Goal: Connect with others: Share content

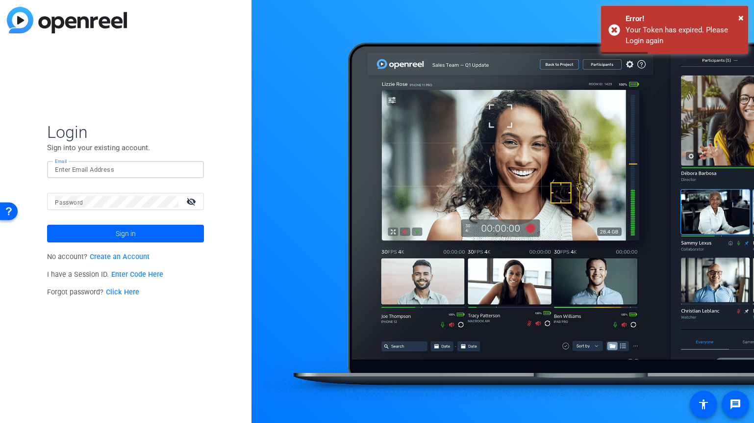
click at [104, 174] on input "Email" at bounding box center [125, 170] width 141 height 12
type input "[EMAIL_ADDRESS][PERSON_NAME][DOMAIN_NAME]"
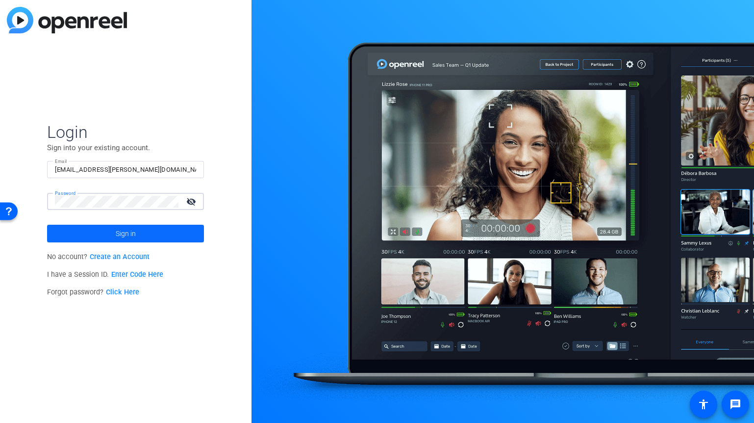
click at [92, 226] on span at bounding box center [125, 234] width 157 height 24
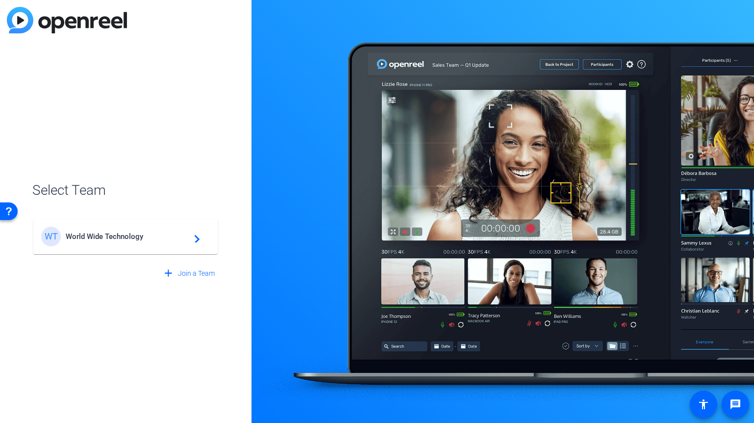
click at [105, 241] on div "WT World Wide Technology navigate_next" at bounding box center [125, 237] width 169 height 20
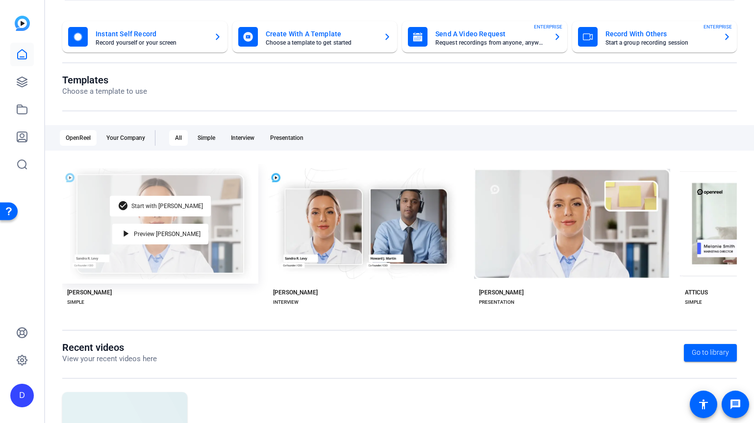
scroll to position [136, 0]
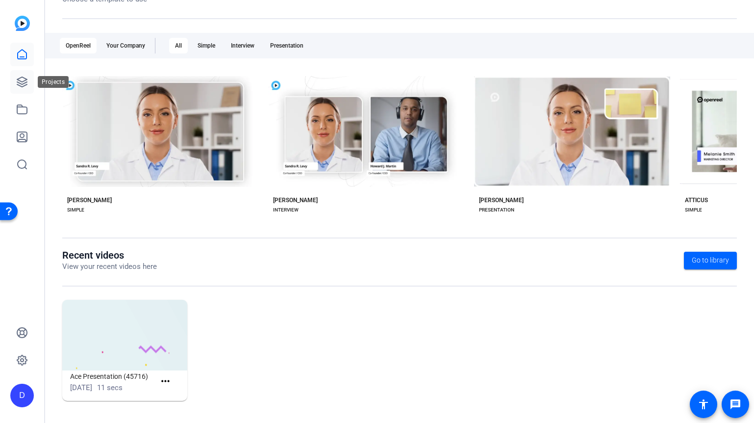
click at [22, 87] on icon at bounding box center [22, 82] width 12 height 12
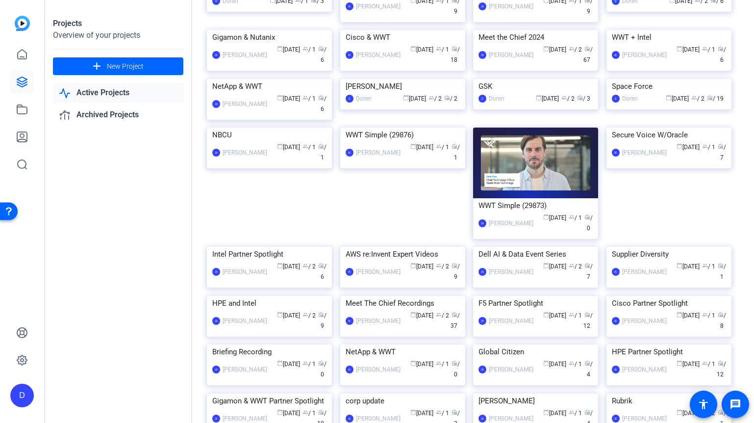
scroll to position [446, 0]
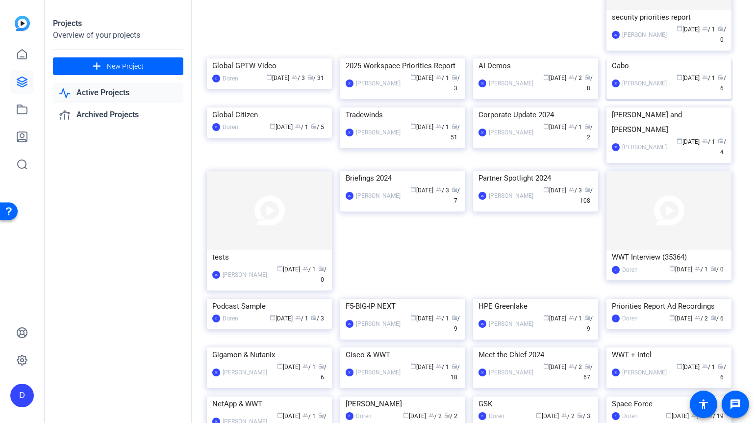
click at [638, 58] on img at bounding box center [669, 58] width 125 height 0
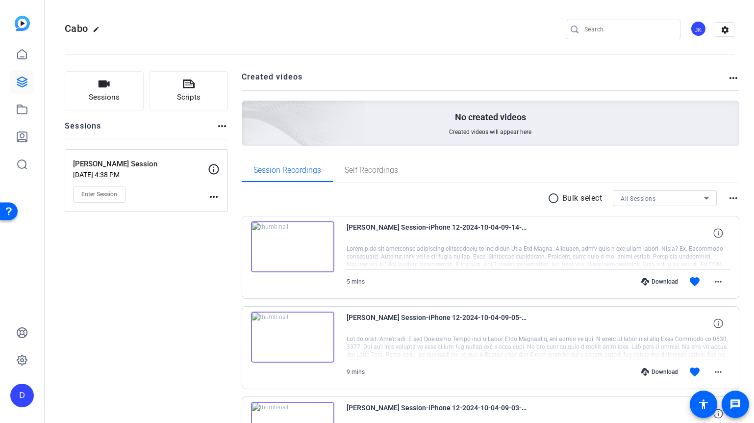
click at [211, 195] on mat-icon "more_horiz" at bounding box center [214, 197] width 12 height 12
click at [220, 210] on span "Edit Session" at bounding box center [238, 211] width 45 height 12
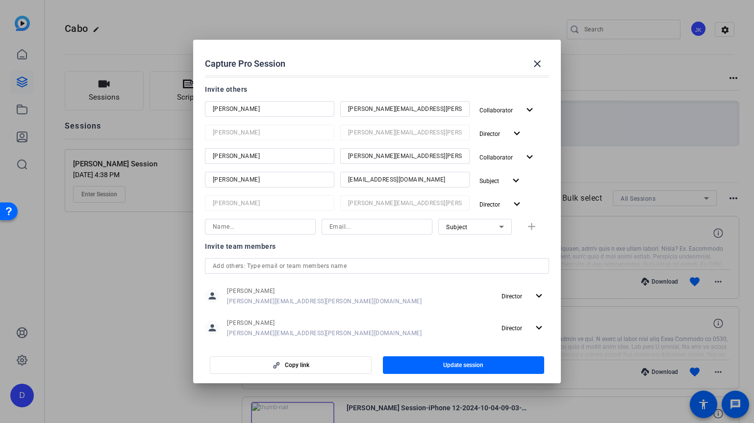
scroll to position [139, 0]
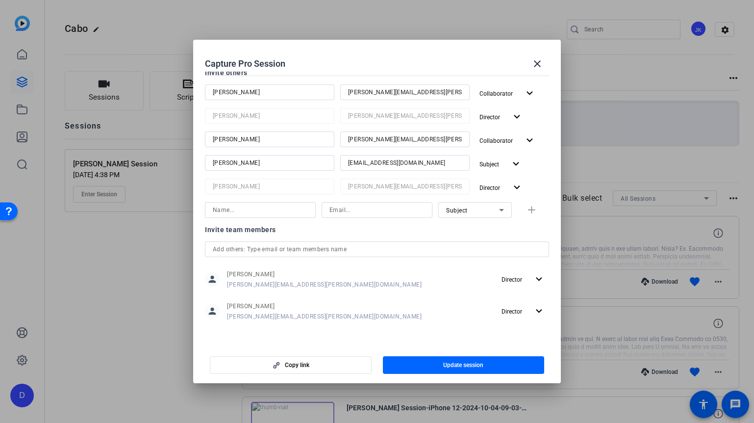
click at [340, 246] on input "text" at bounding box center [377, 249] width 329 height 12
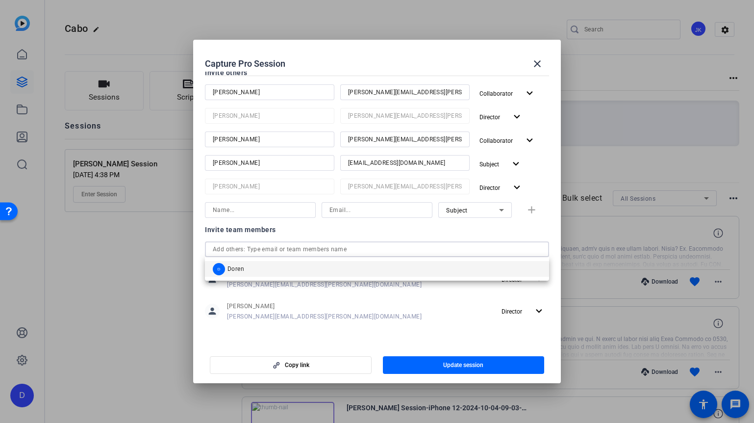
click at [331, 267] on mat-option "D Doren" at bounding box center [377, 269] width 344 height 16
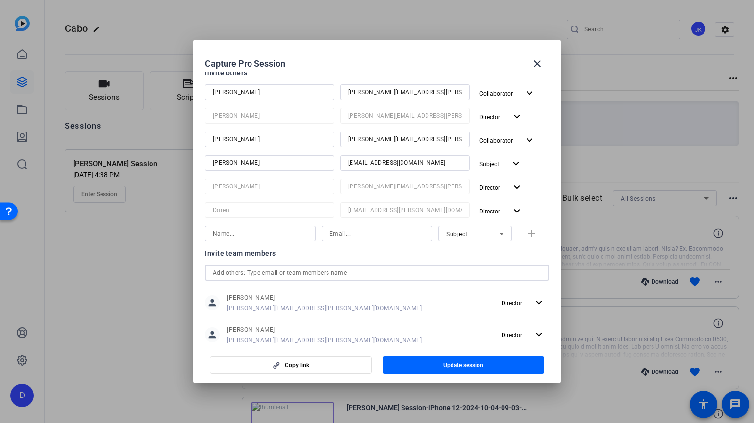
scroll to position [194, 0]
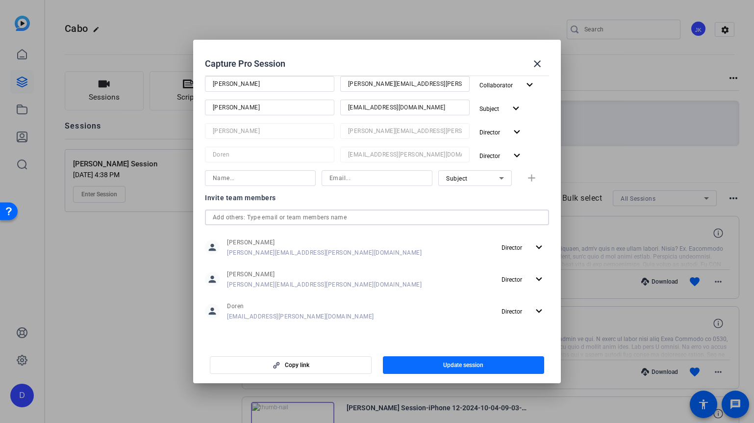
click at [453, 366] on span "Update session" at bounding box center [463, 365] width 40 height 8
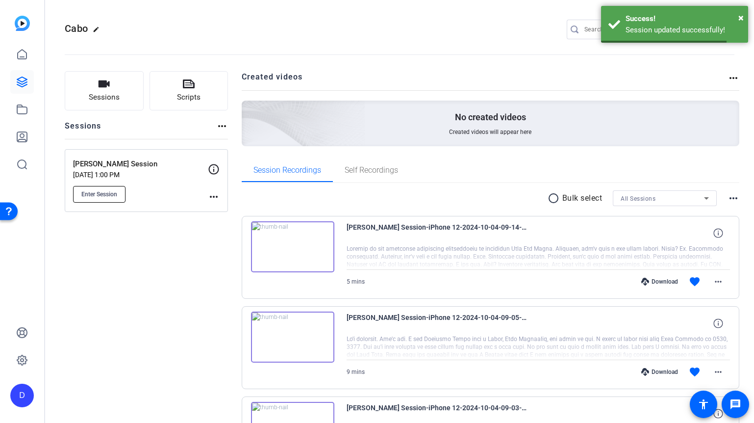
click at [115, 195] on span "Enter Session" at bounding box center [99, 194] width 36 height 8
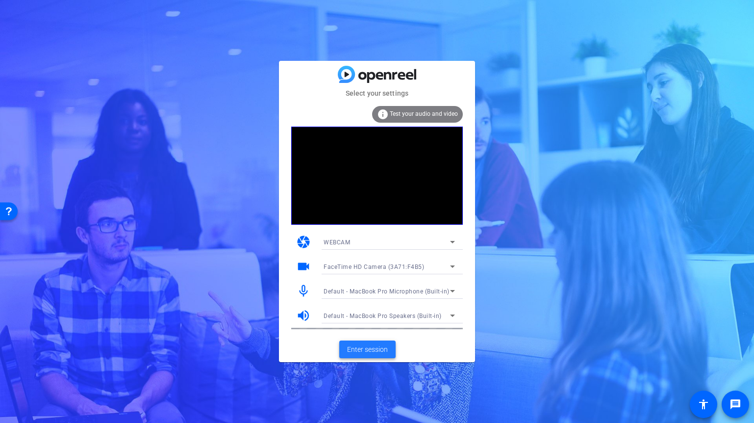
click at [359, 351] on span "Enter session" at bounding box center [367, 349] width 41 height 10
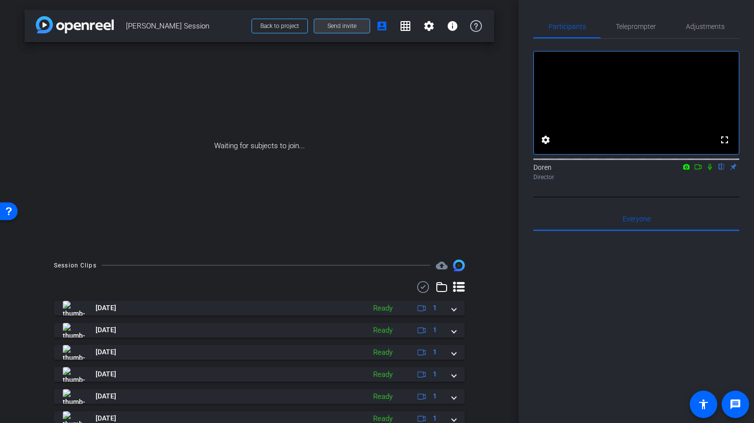
click at [347, 28] on span "Send invite" at bounding box center [342, 26] width 29 height 8
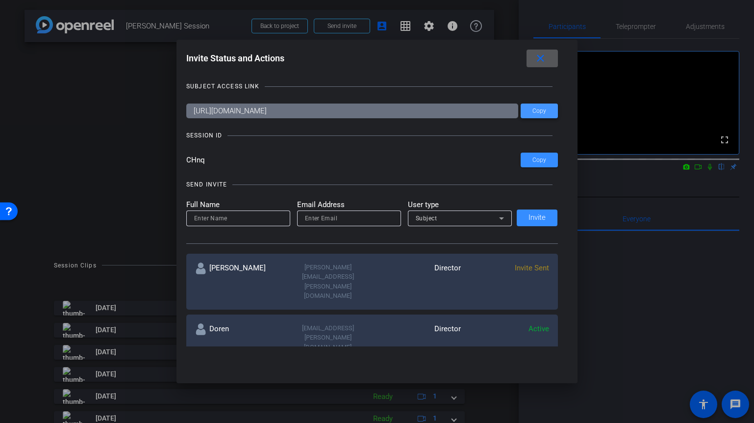
click at [537, 110] on span "Copy" at bounding box center [540, 110] width 14 height 7
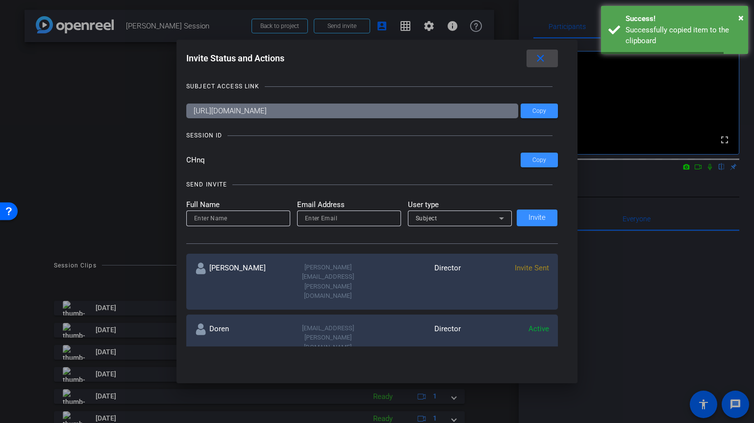
click at [535, 56] on mat-icon "close" at bounding box center [541, 58] width 12 height 12
